Goal: Find specific page/section: Find specific page/section

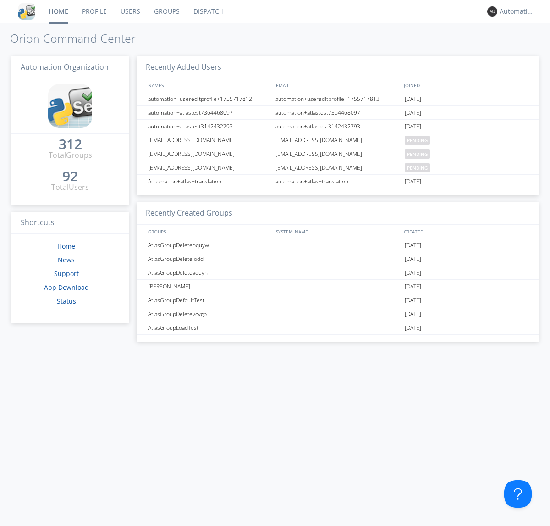
click at [208, 11] on link "Dispatch" at bounding box center [209, 11] width 44 height 23
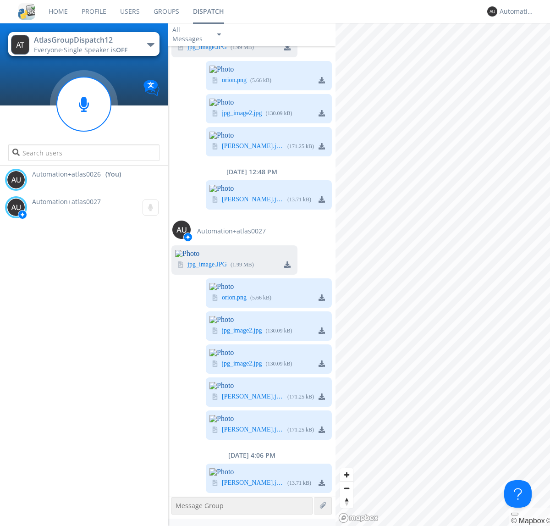
scroll to position [1909, 0]
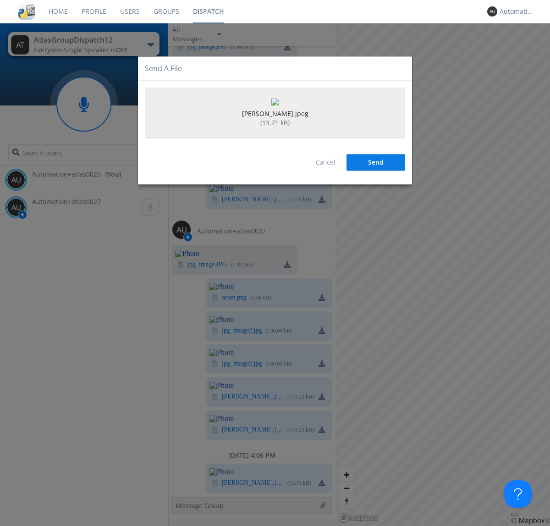
click at [376, 171] on button "Send" at bounding box center [376, 162] width 59 height 17
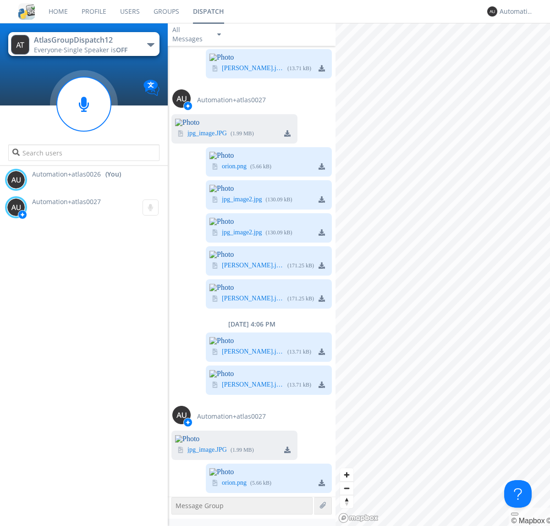
scroll to position [2344, 0]
click at [514, 11] on div "Automation+atlas0026" at bounding box center [517, 11] width 34 height 9
